Goal: Contribute content: Add original content to the website for others to see

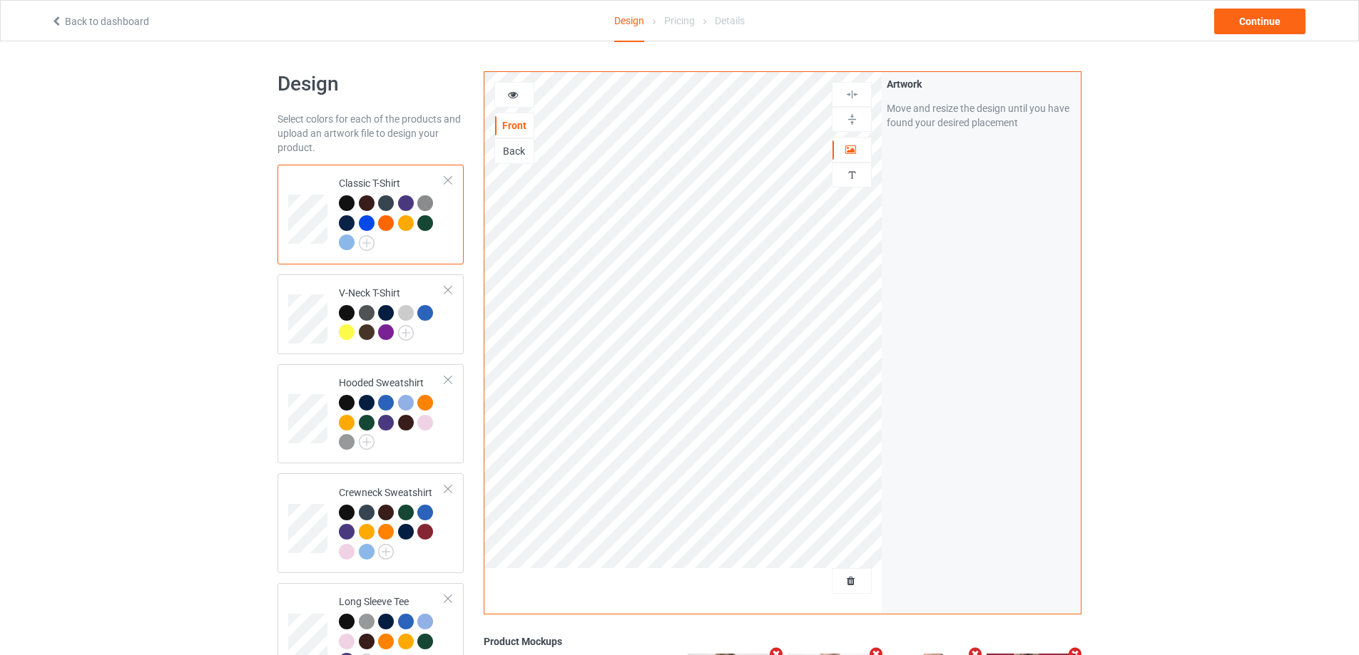
click at [365, 218] on div at bounding box center [367, 223] width 16 height 16
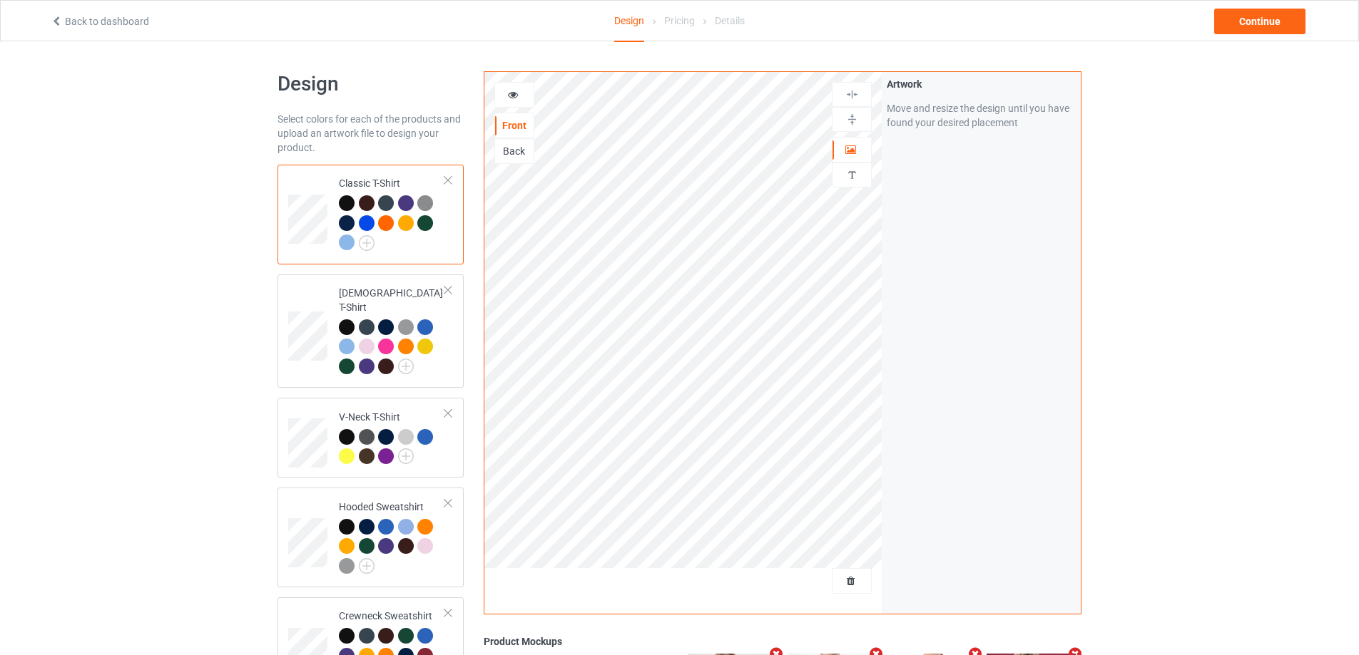
click at [367, 223] on div at bounding box center [367, 223] width 16 height 16
click at [855, 574] on div "Delete all designs" at bounding box center [811, 581] width 118 height 14
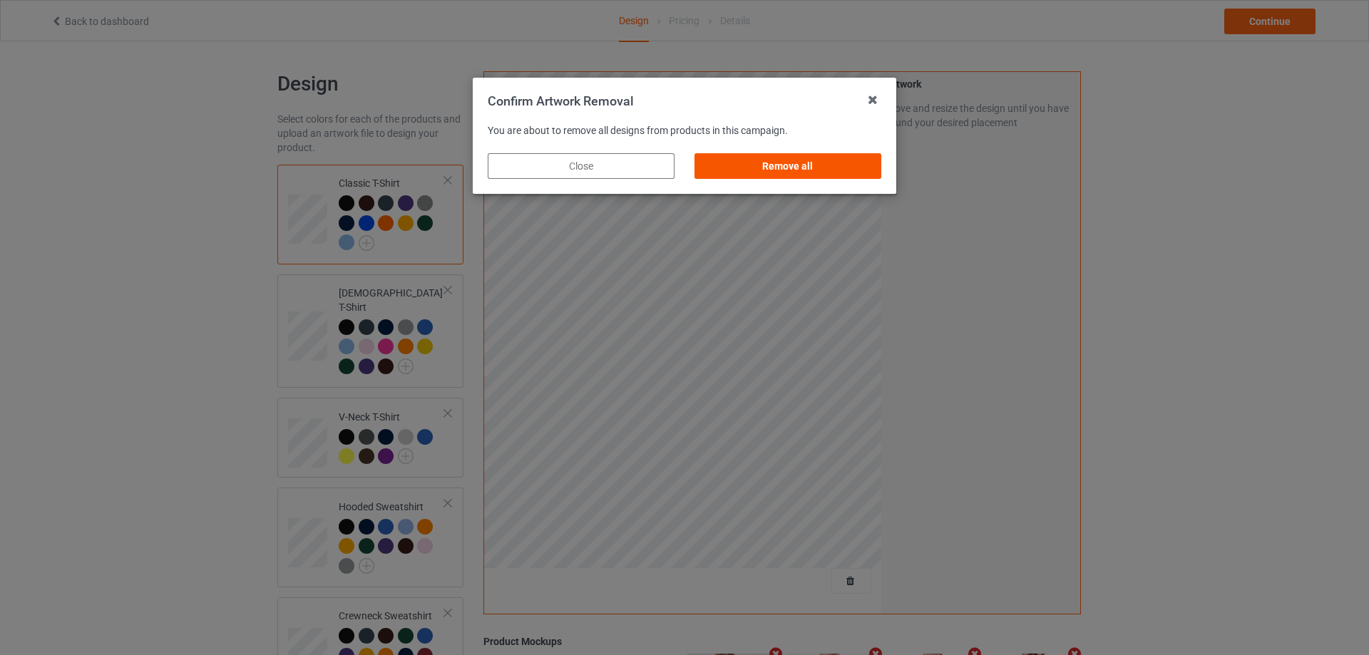
click at [785, 165] on div "Remove all" at bounding box center [788, 166] width 187 height 26
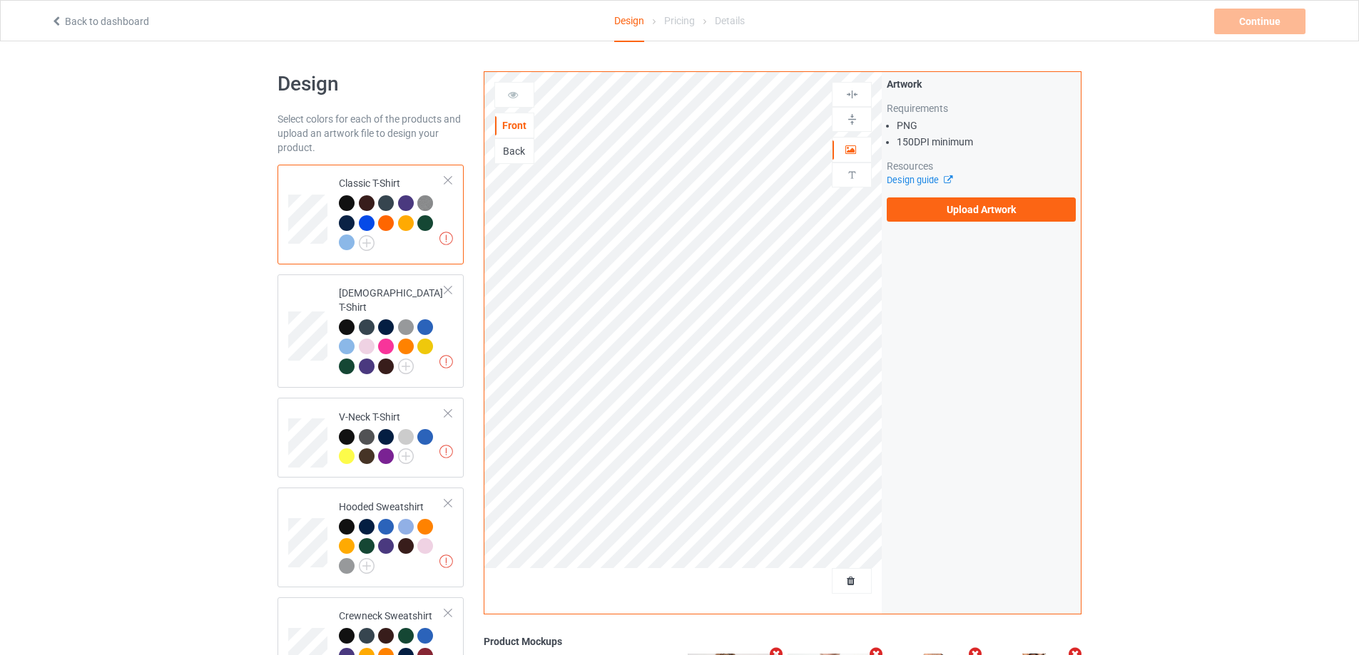
click at [366, 224] on div at bounding box center [367, 223] width 16 height 16
click at [954, 211] on label "Upload Artwork" at bounding box center [980, 210] width 189 height 24
click at [0, 0] on input "Upload Artwork" at bounding box center [0, 0] width 0 height 0
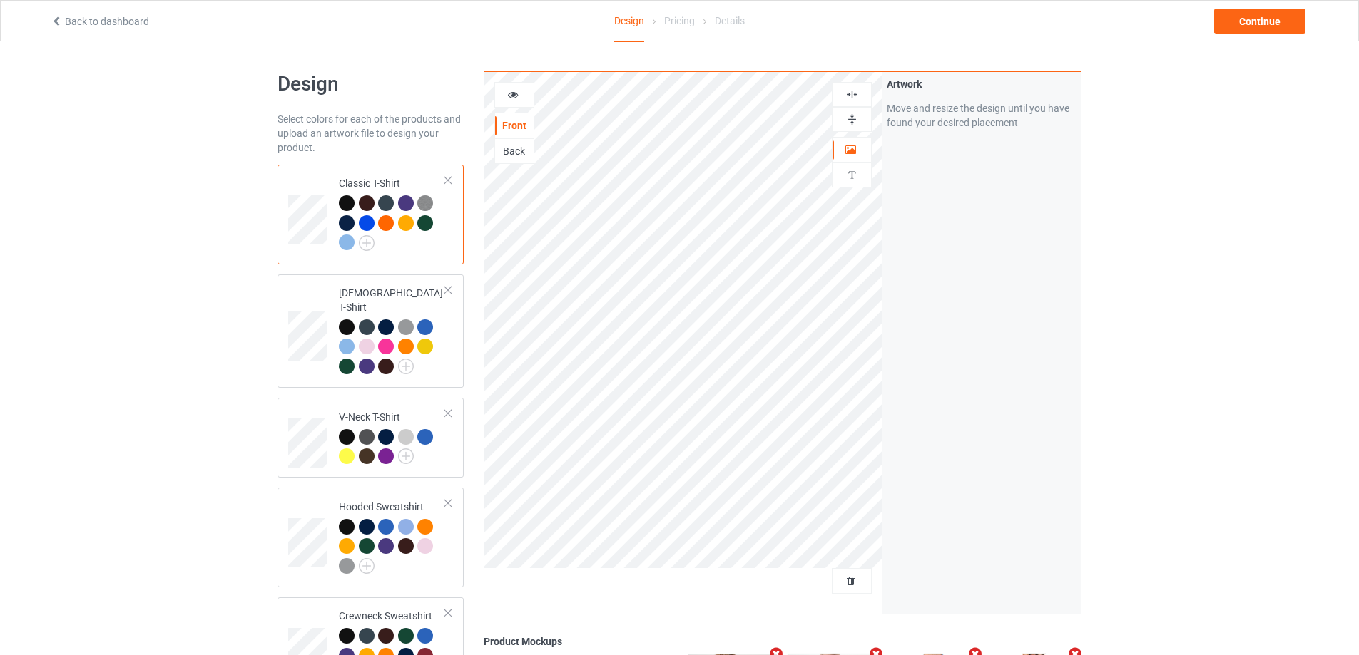
click at [858, 93] on img at bounding box center [852, 95] width 14 height 14
click at [856, 121] on img at bounding box center [852, 120] width 14 height 14
click at [1257, 19] on div "Continue" at bounding box center [1259, 22] width 91 height 26
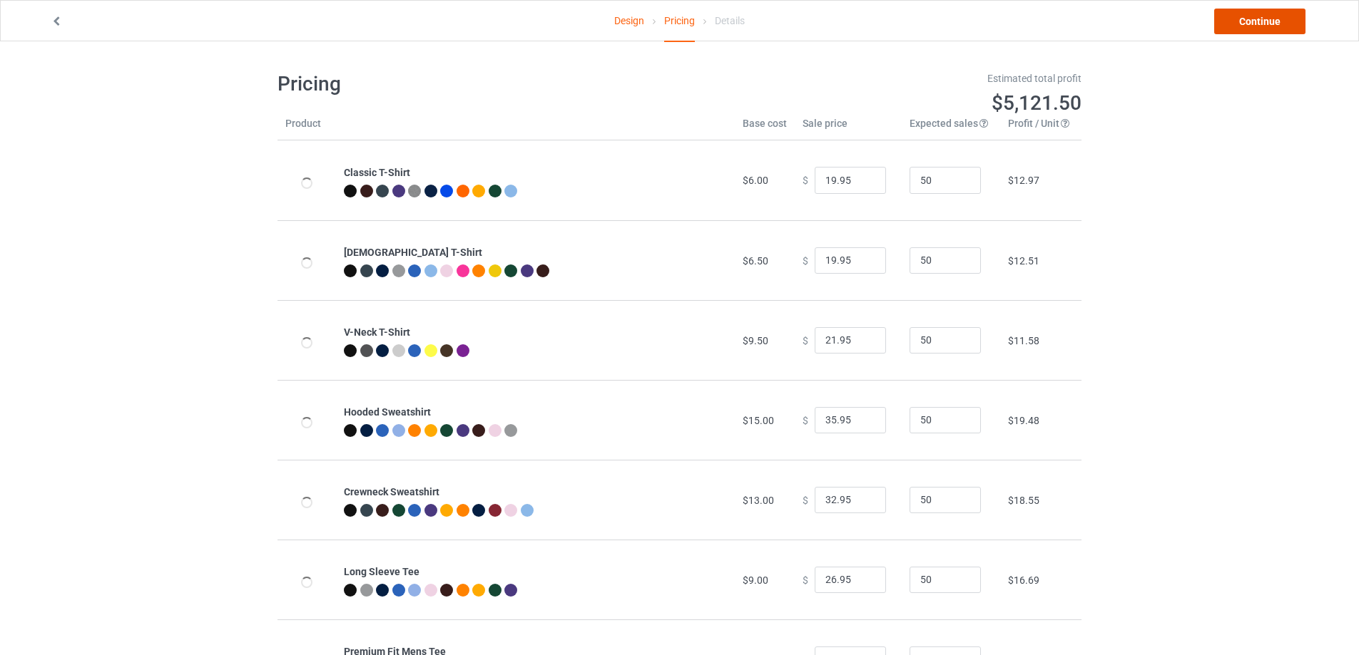
click at [1256, 25] on link "Continue" at bounding box center [1259, 22] width 91 height 26
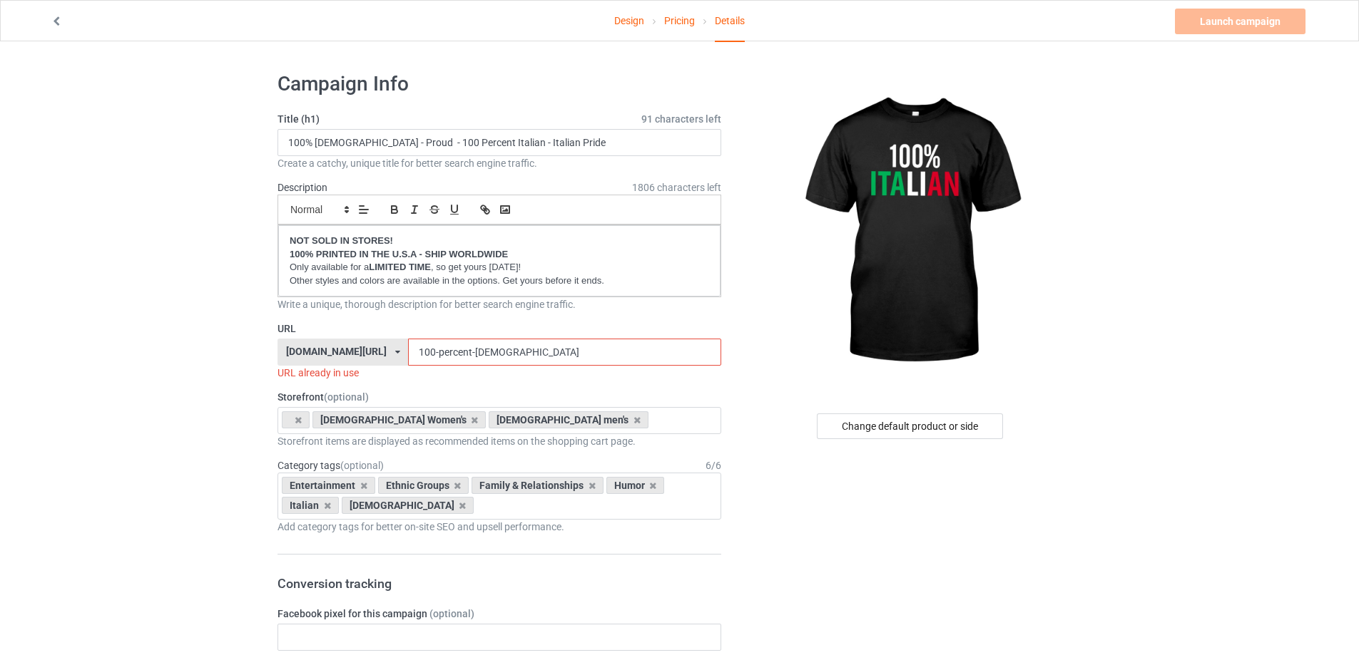
click at [464, 351] on input "100-percent-[DEMOGRAPHIC_DATA]" at bounding box center [564, 352] width 312 height 27
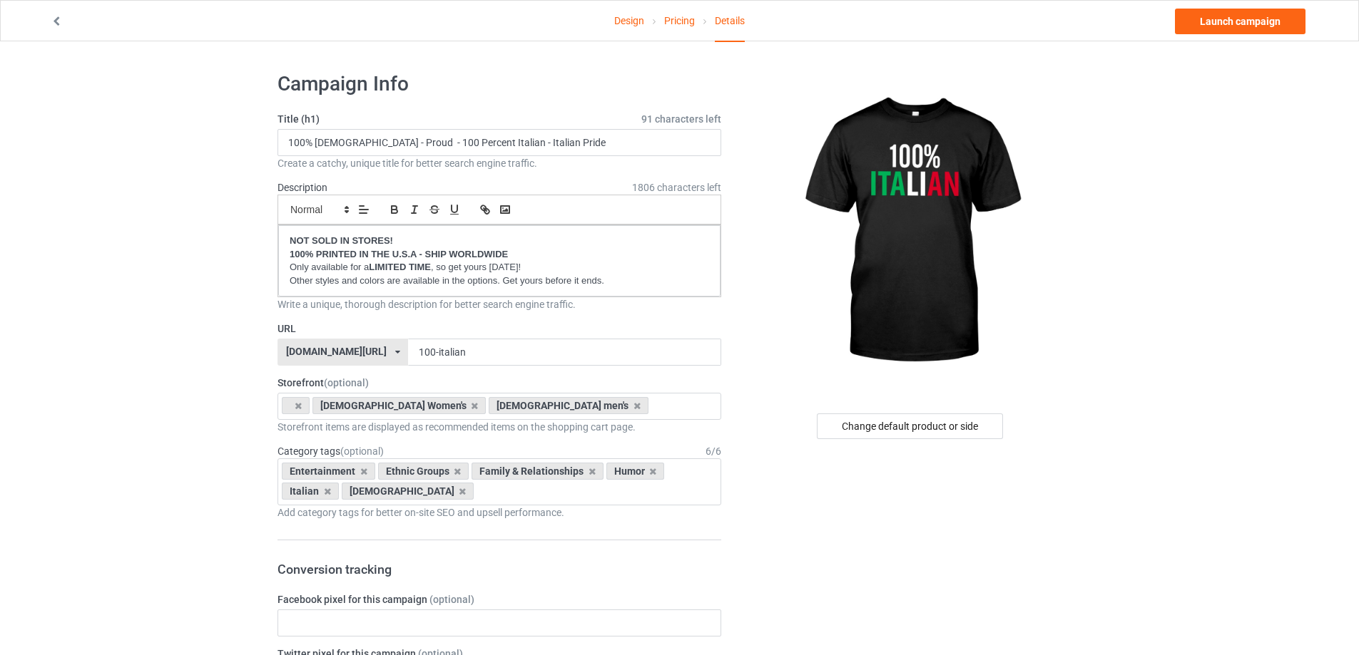
click at [523, 143] on input "100% [DEMOGRAPHIC_DATA] - Proud - 100 Percent Italian - Italian Pride" at bounding box center [499, 142] width 444 height 27
click at [571, 356] on input "100-italian" at bounding box center [564, 352] width 312 height 27
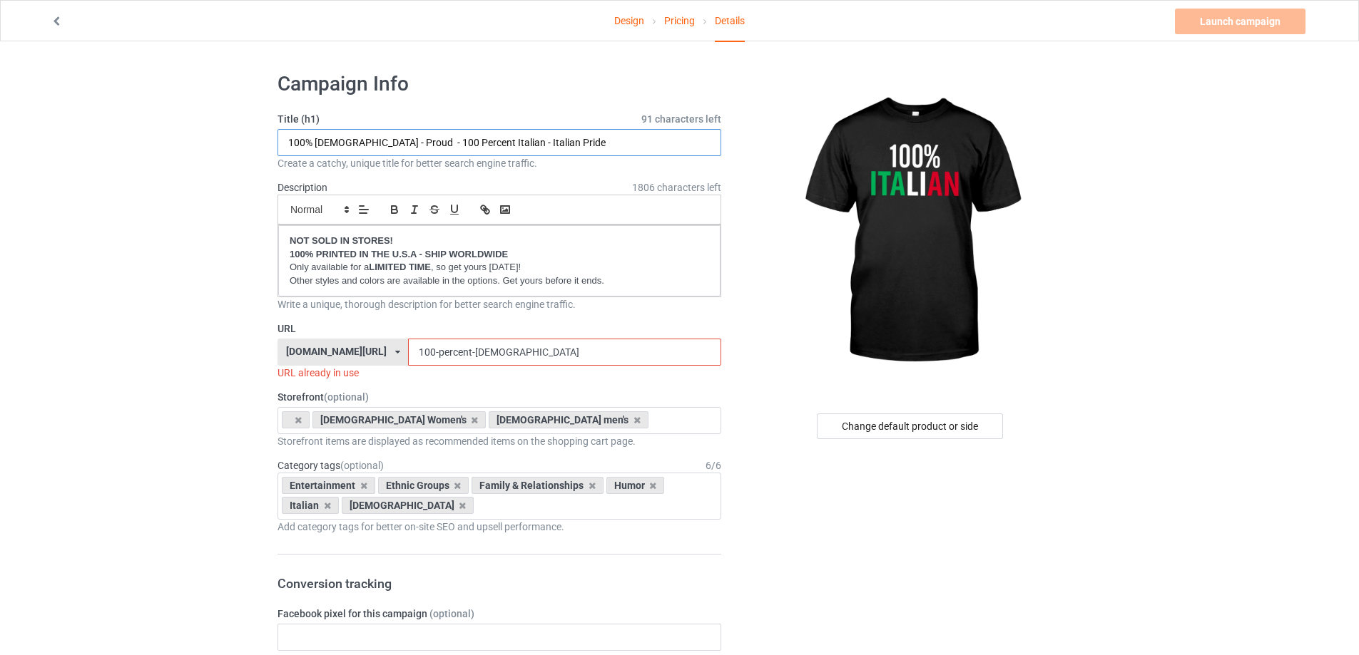
click at [523, 142] on input "100% [DEMOGRAPHIC_DATA] - Proud - 100 Percent Italian - Italian Pride" at bounding box center [499, 142] width 444 height 27
click at [566, 347] on input "100-percent-[DEMOGRAPHIC_DATA]" at bounding box center [564, 352] width 312 height 27
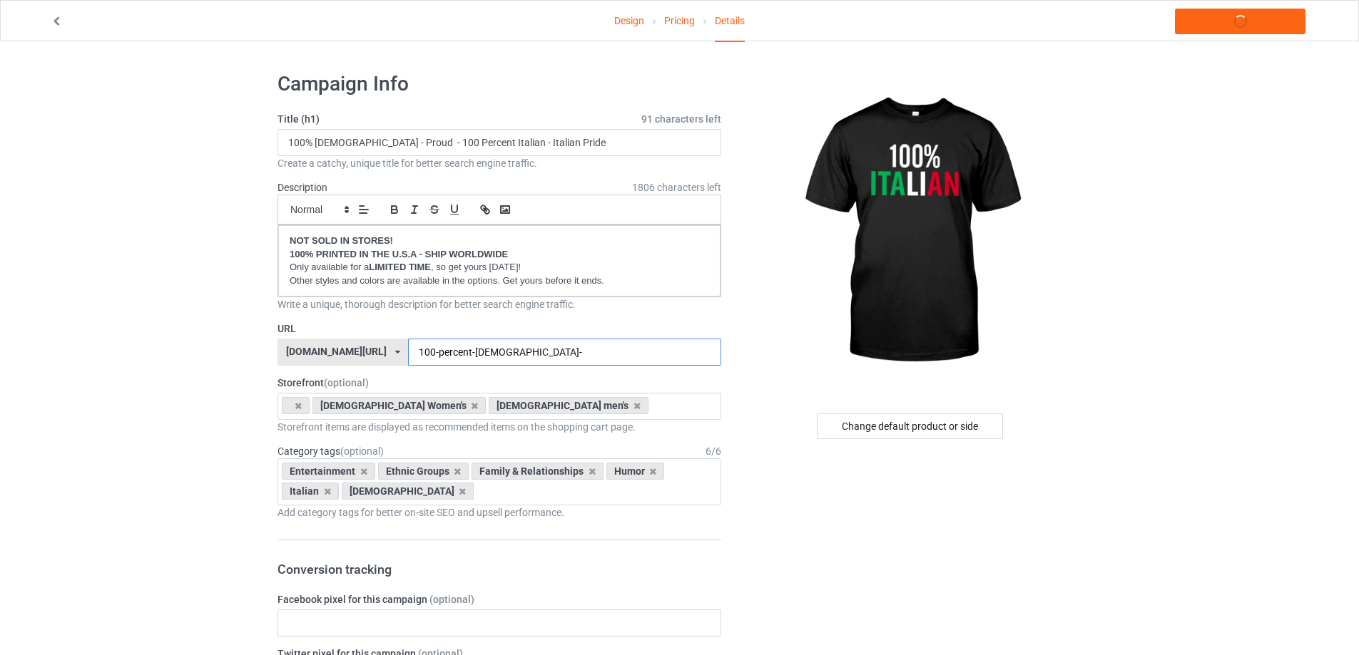
paste input "Pride"
type input "100-percent-italian-Pride"
click at [621, 19] on link "Design" at bounding box center [629, 21] width 30 height 40
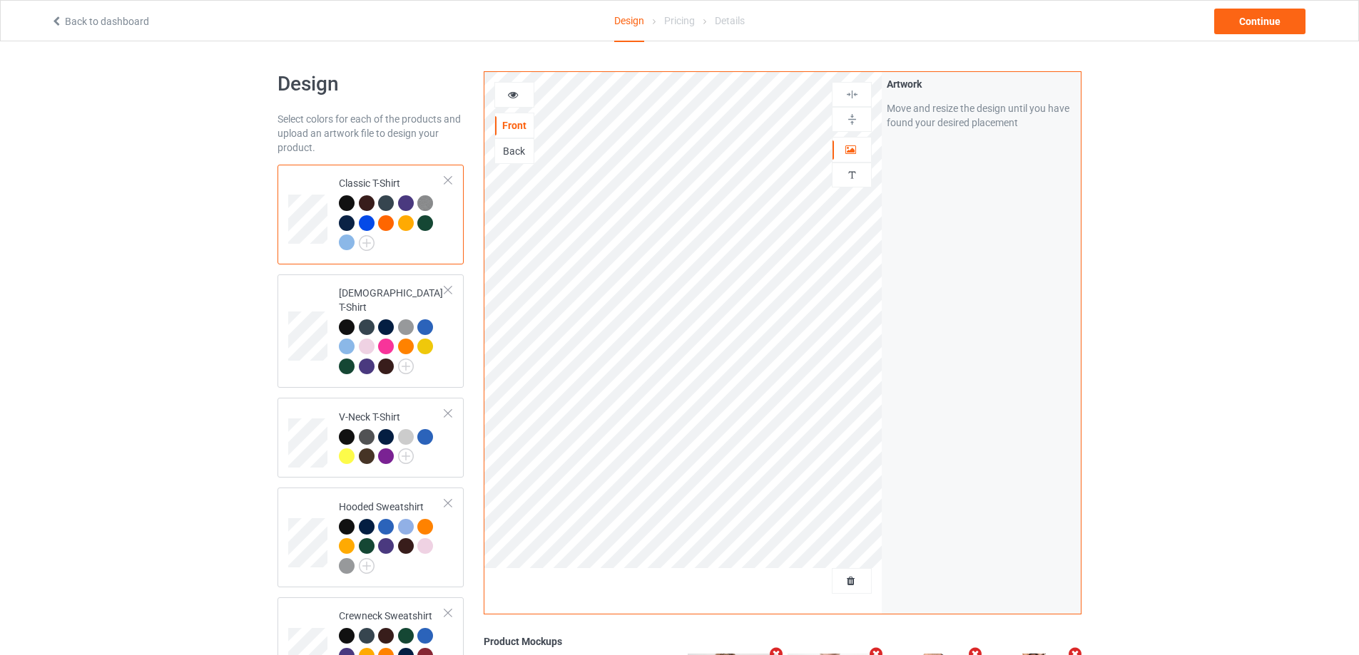
click at [368, 223] on div at bounding box center [367, 223] width 16 height 16
click at [1286, 25] on div "Continue" at bounding box center [1259, 22] width 91 height 26
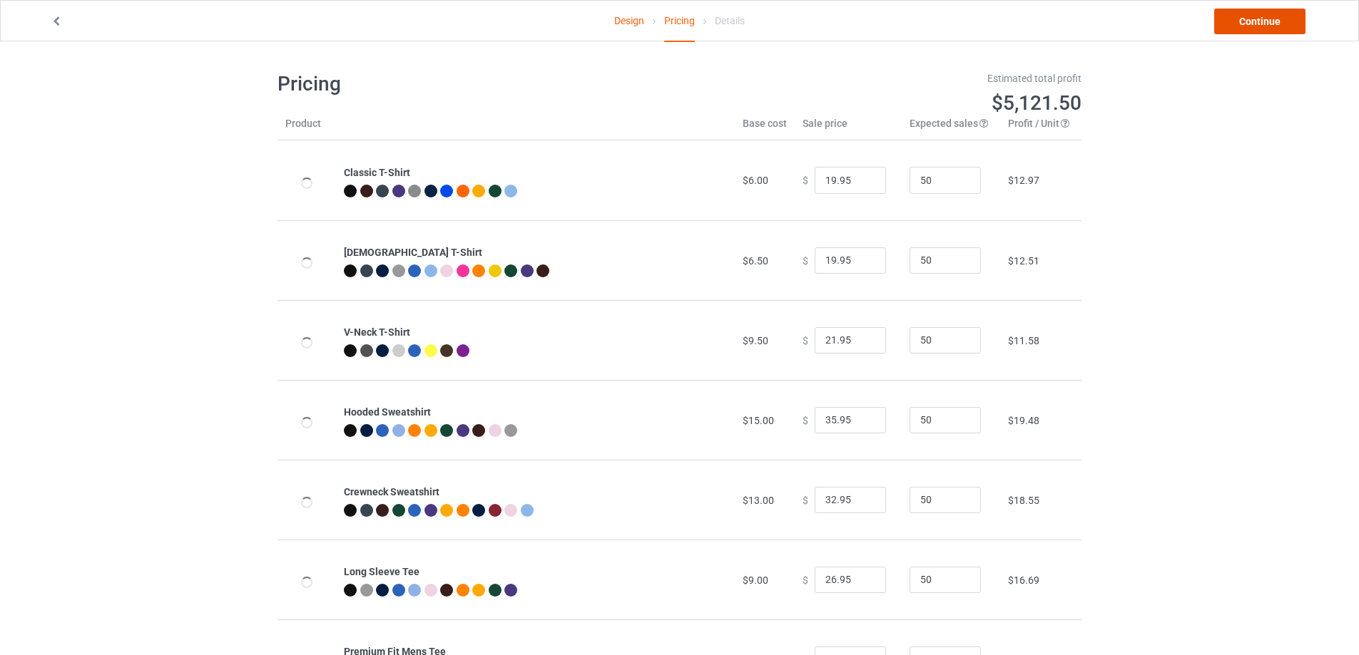
click at [1286, 25] on link "Continue" at bounding box center [1259, 22] width 91 height 26
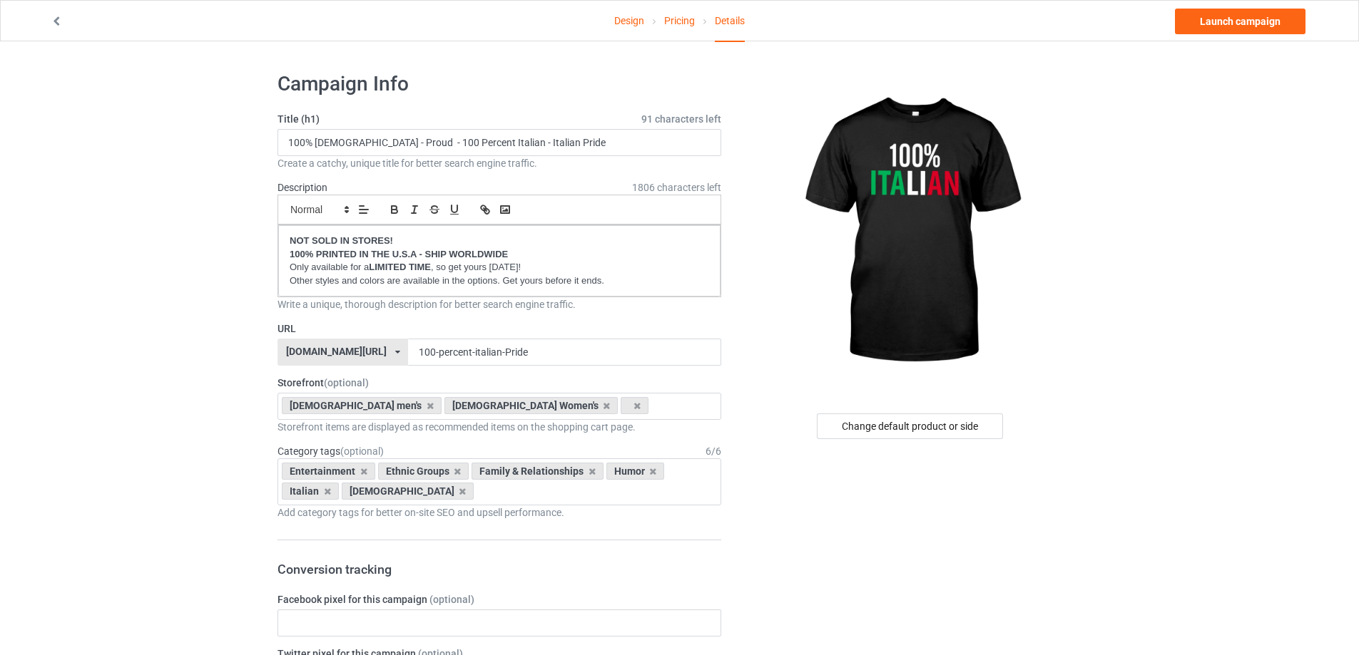
click at [635, 18] on link "Design" at bounding box center [629, 21] width 30 height 40
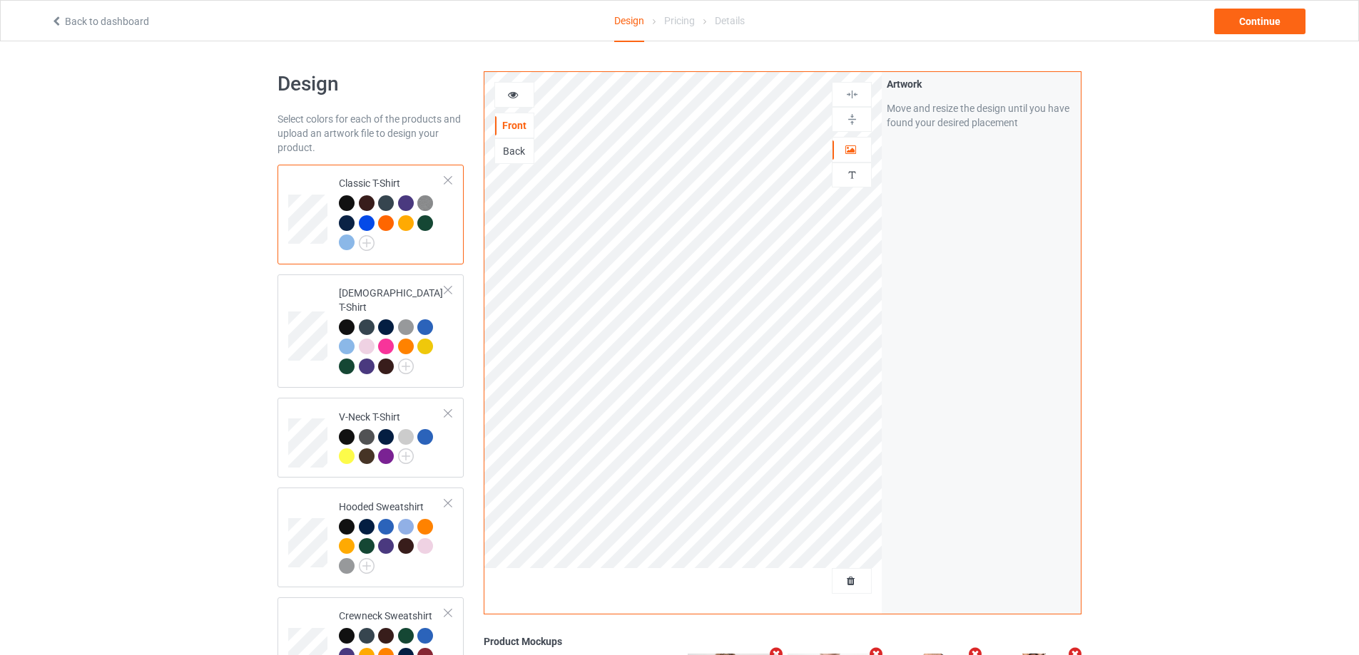
click at [364, 223] on div at bounding box center [367, 223] width 16 height 16
click at [1270, 12] on div "Continue" at bounding box center [1259, 22] width 91 height 26
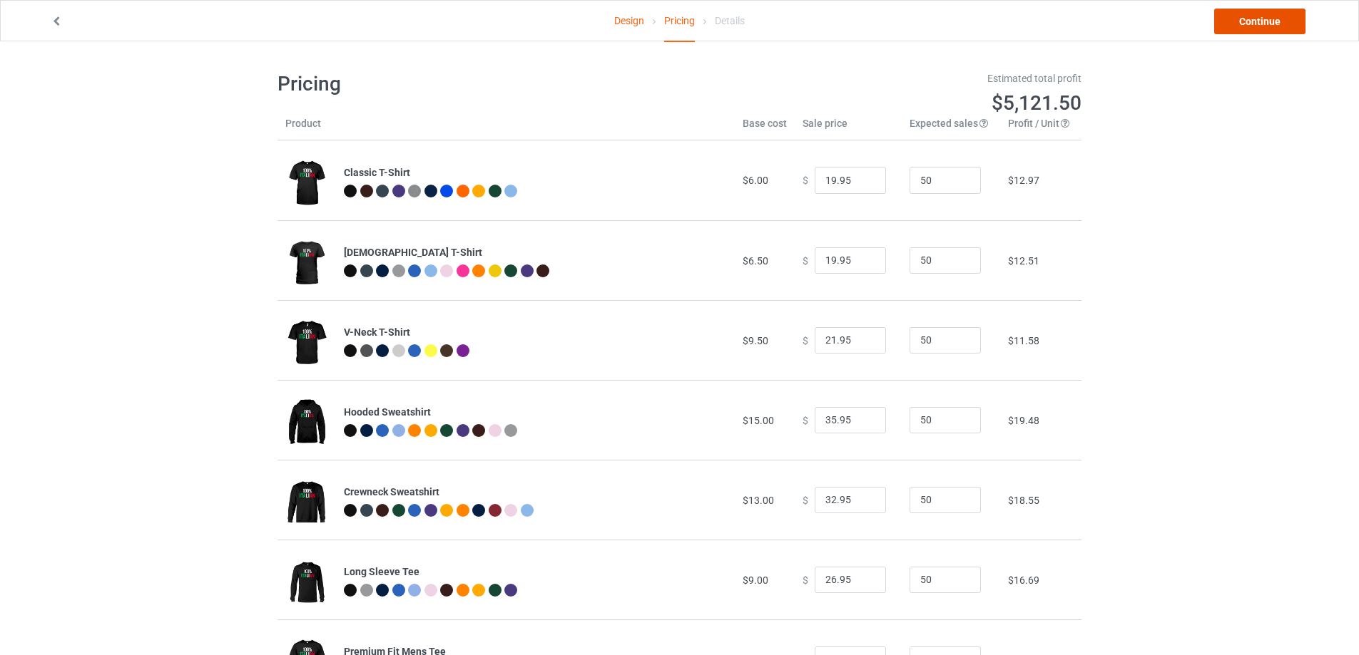
click at [1271, 25] on link "Continue" at bounding box center [1259, 22] width 91 height 26
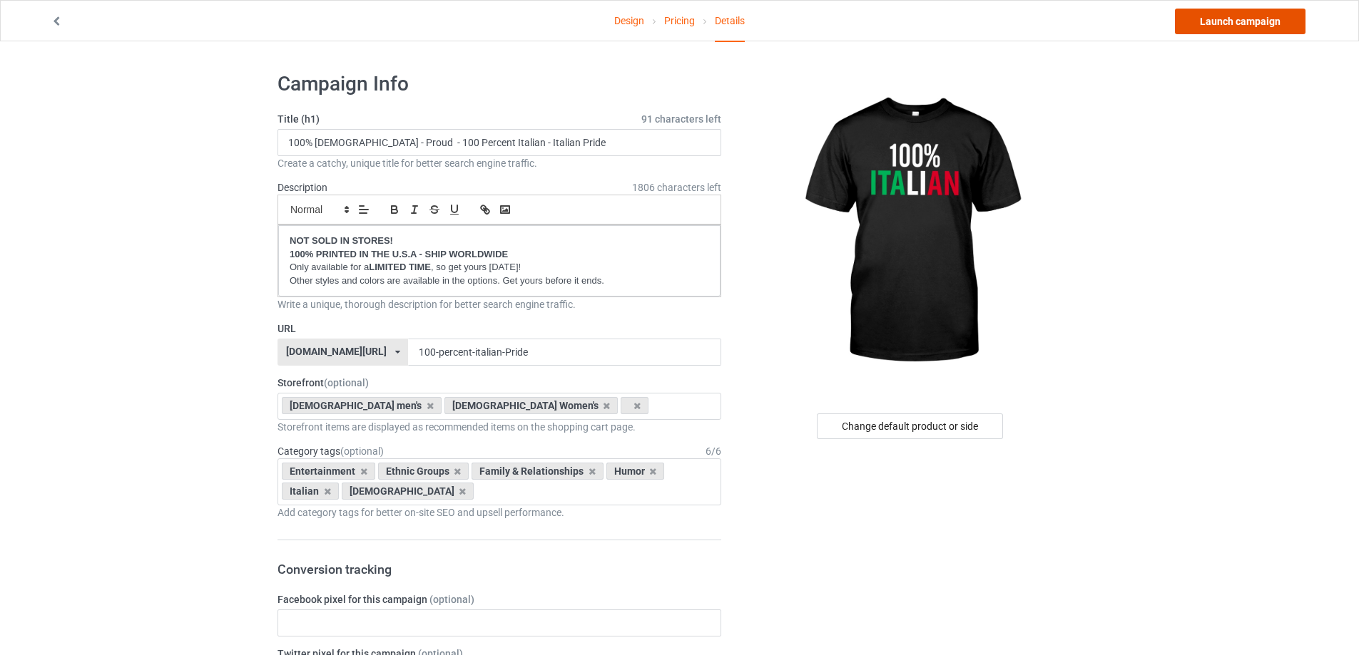
click at [1249, 24] on link "Launch campaign" at bounding box center [1240, 22] width 131 height 26
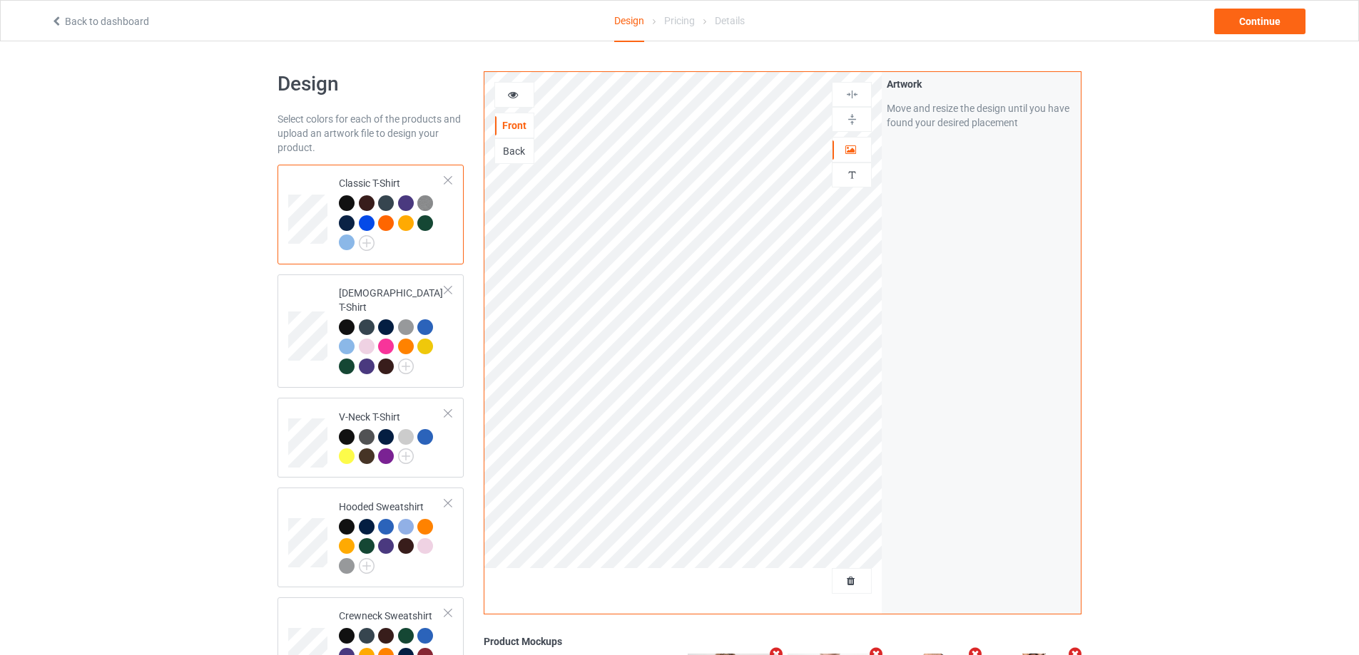
click at [369, 223] on div at bounding box center [367, 223] width 16 height 16
